Goal: Check status: Check status

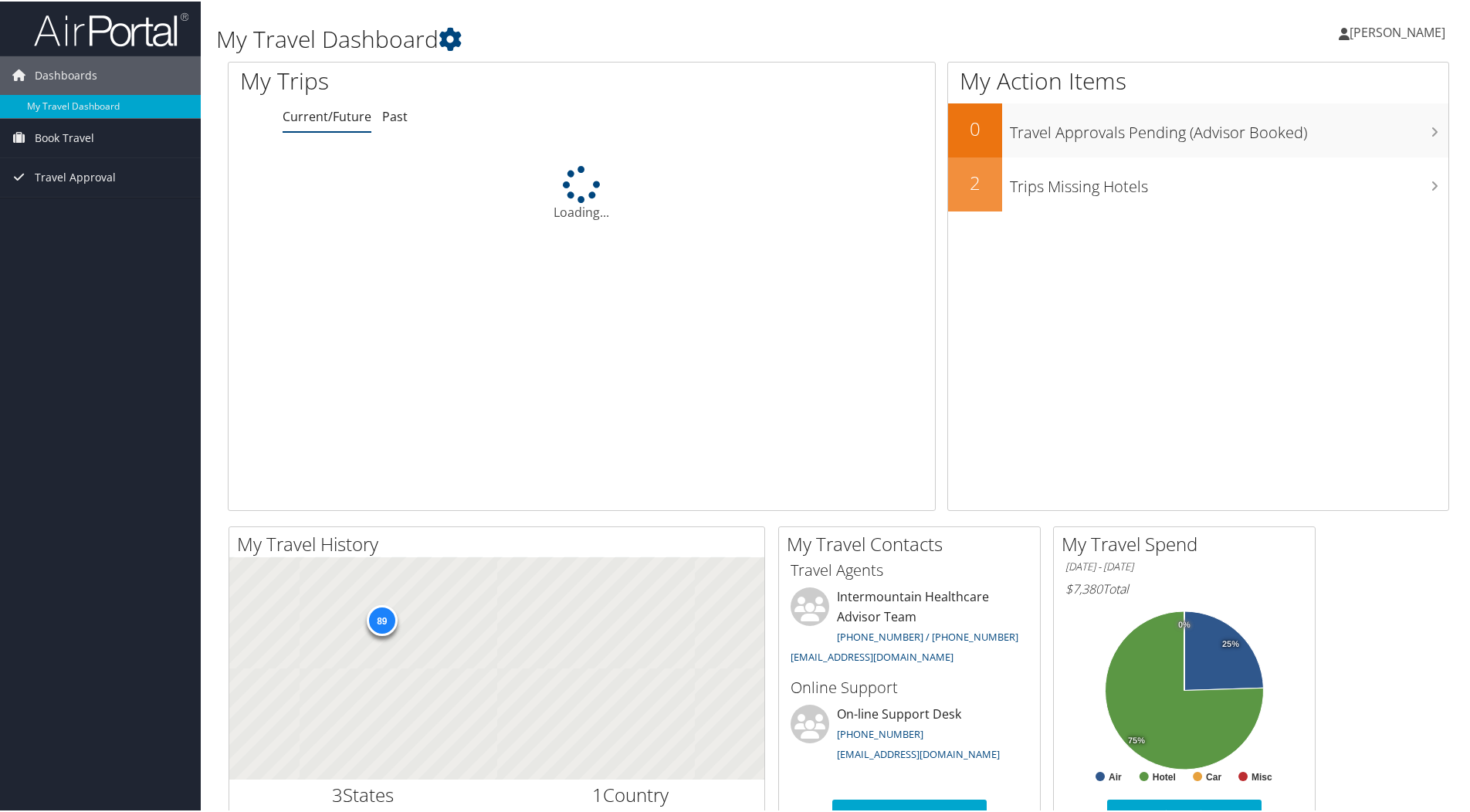
click at [241, 255] on div "Loading..." at bounding box center [581, 287] width 707 height 293
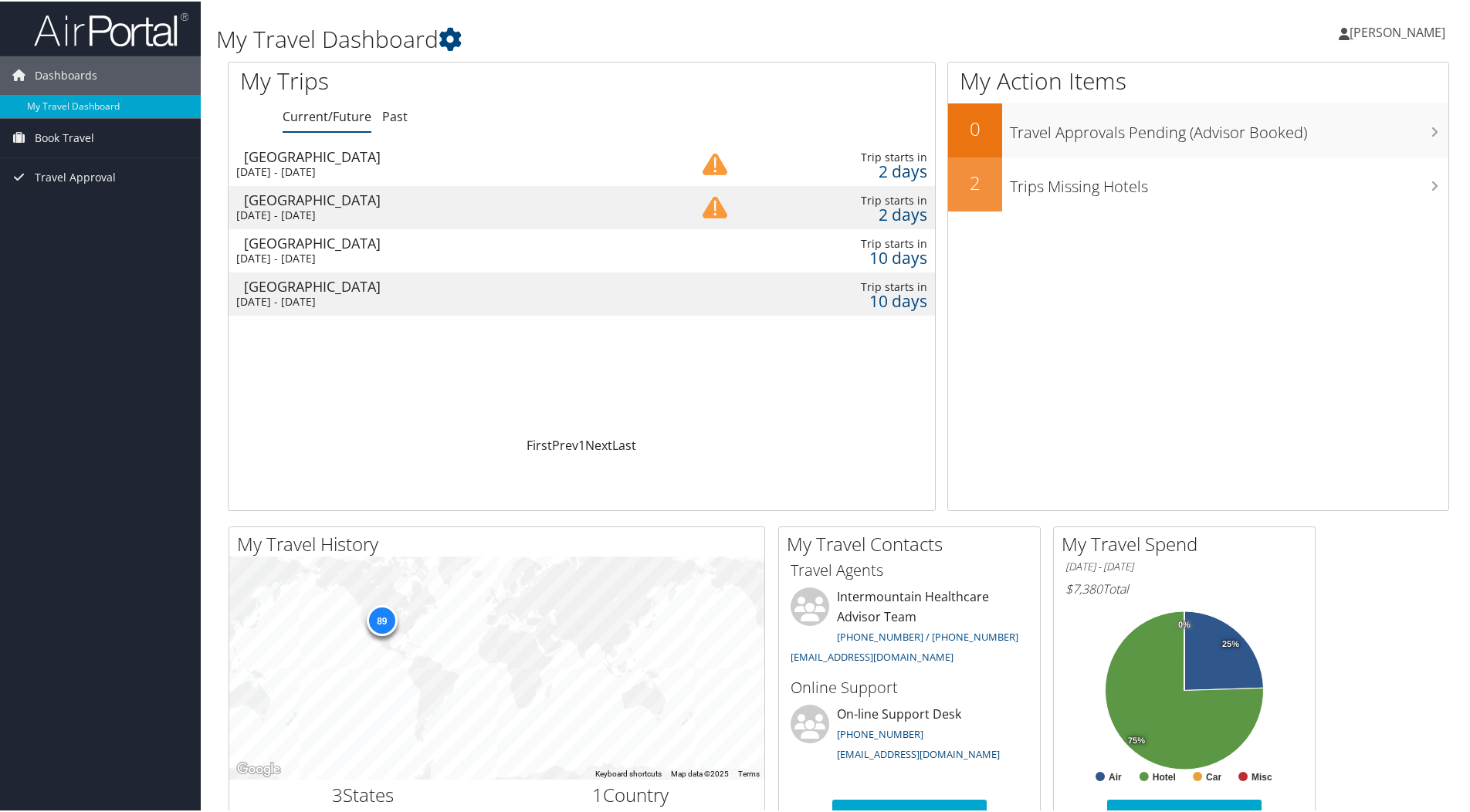
click at [566, 358] on div "Loading... Salt Lake City Sun 31 Aug 2025 - Fri 5 Sep 2025 Trip starts in 2 day…" at bounding box center [581, 287] width 707 height 293
click at [718, 167] on img at bounding box center [714, 163] width 24 height 24
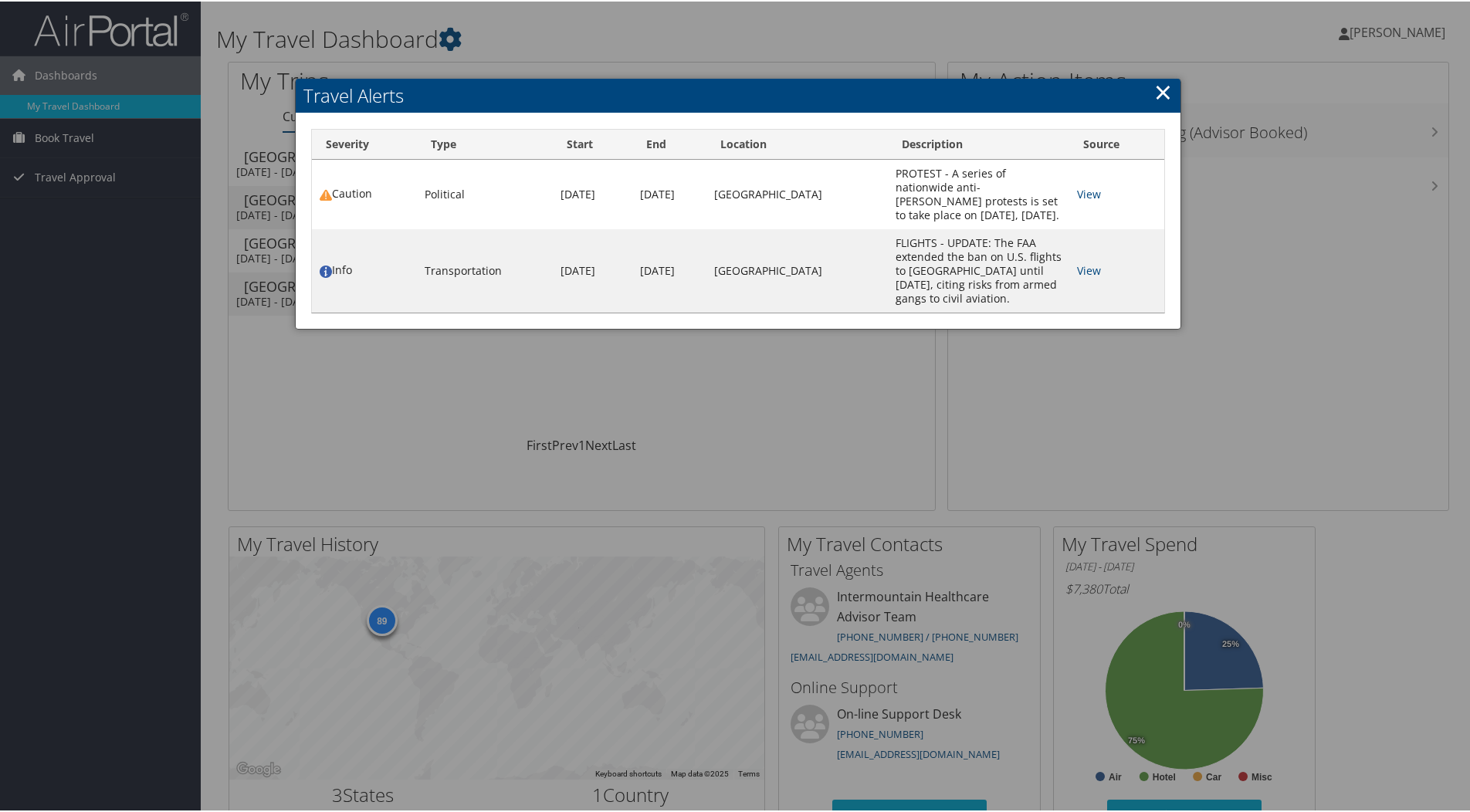
click at [1165, 91] on link "×" at bounding box center [1162, 90] width 18 height 31
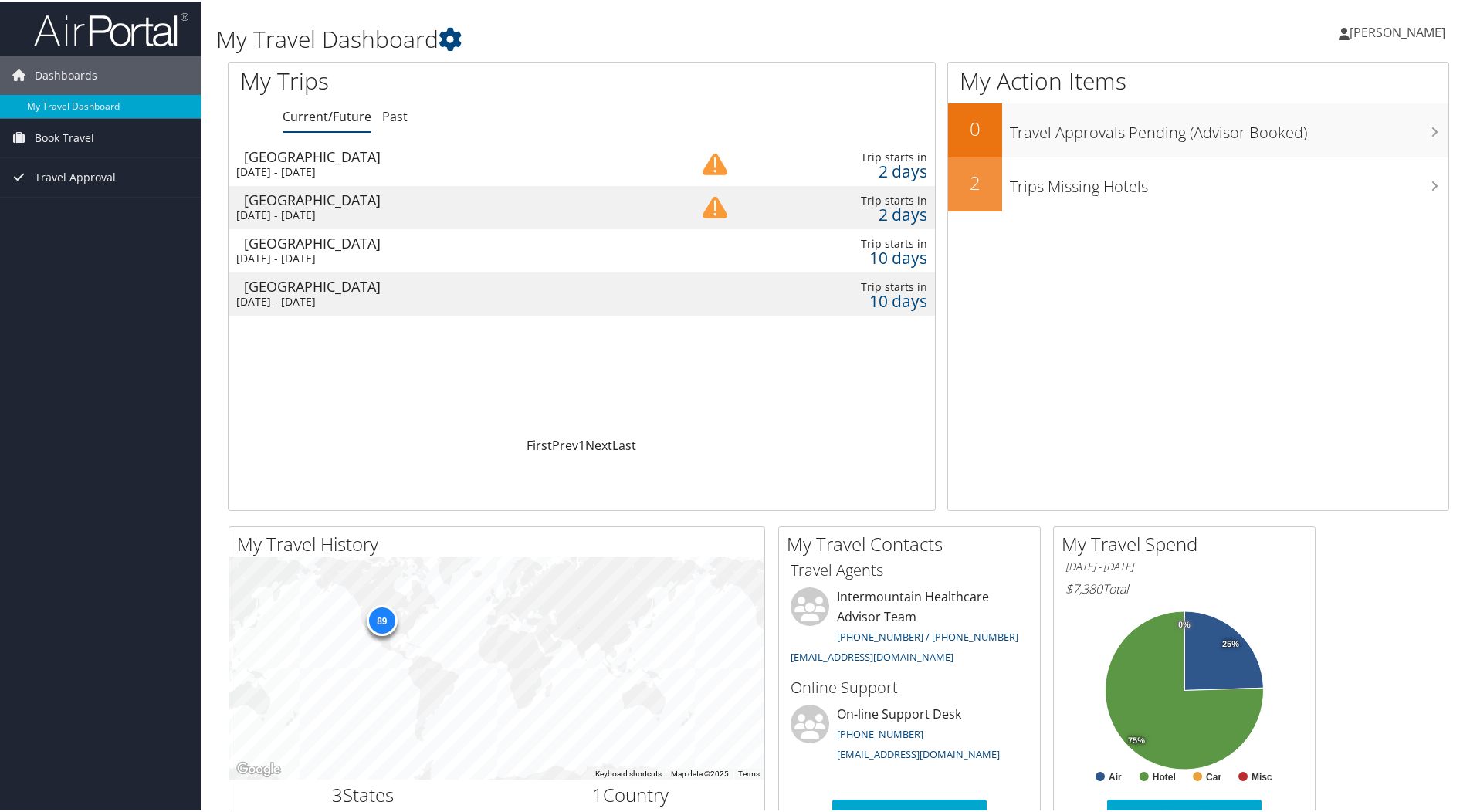
click at [344, 155] on div "[GEOGRAPHIC_DATA]" at bounding box center [450, 155] width 413 height 14
click at [321, 202] on div "[GEOGRAPHIC_DATA]" at bounding box center [450, 198] width 413 height 14
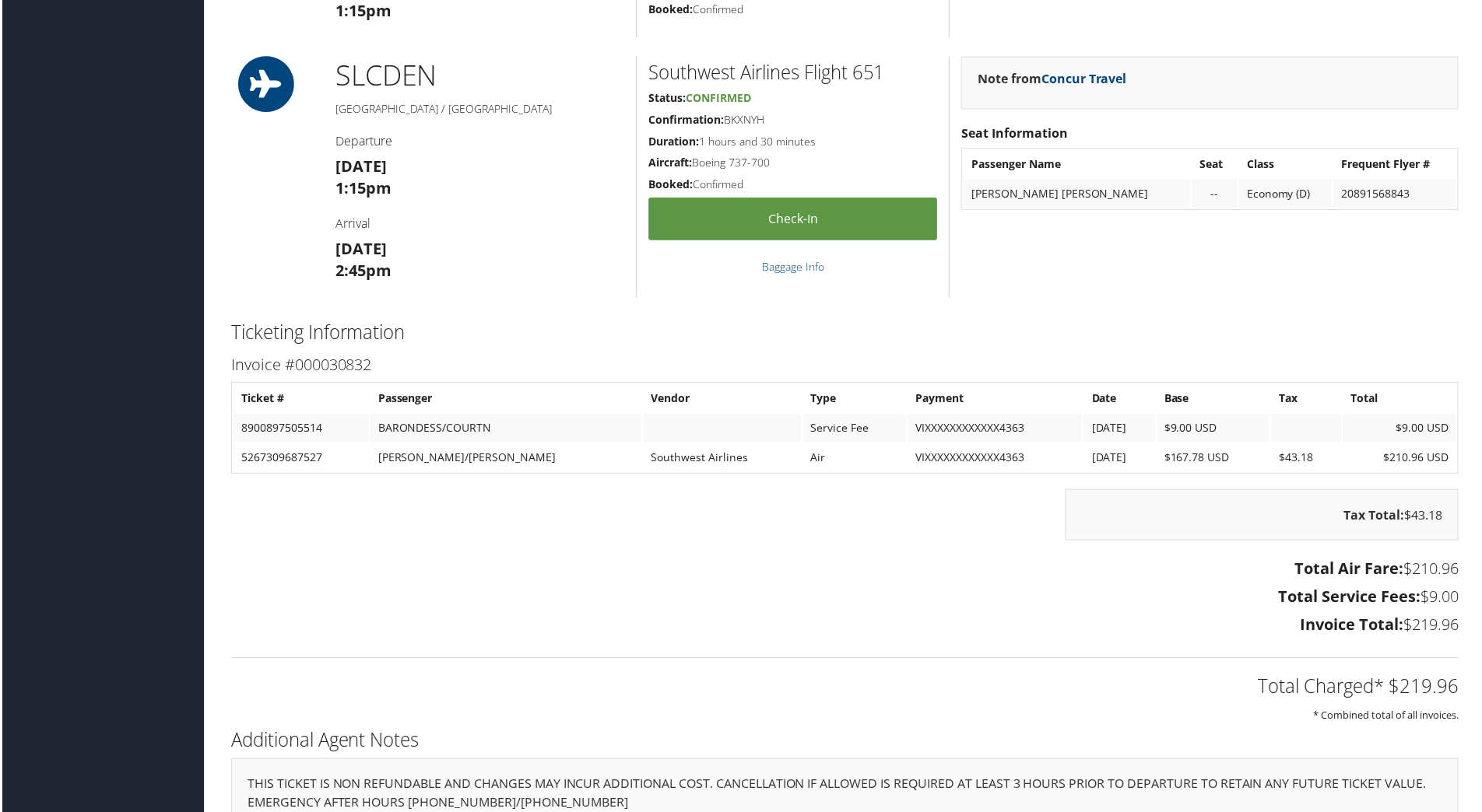
scroll to position [1167, 0]
